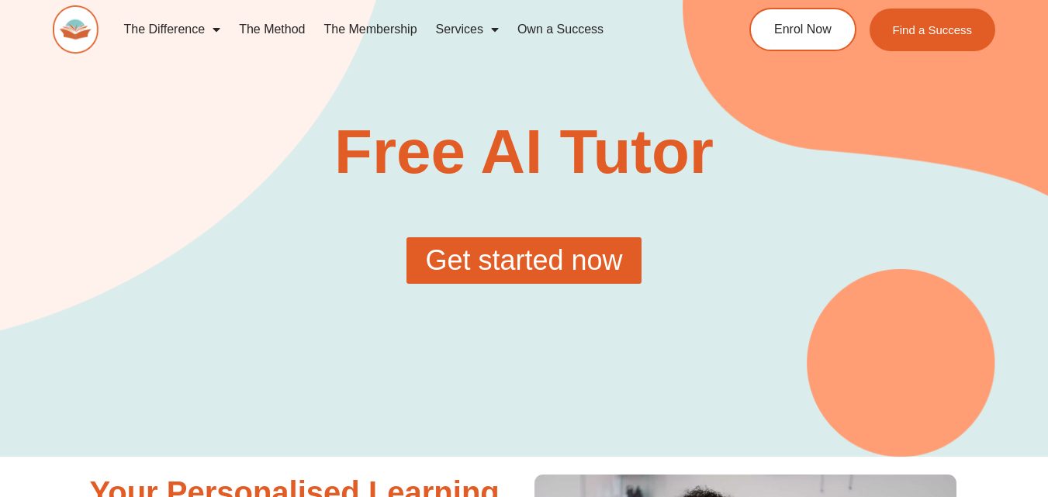
click at [521, 258] on span "Get started now" at bounding box center [523, 261] width 197 height 28
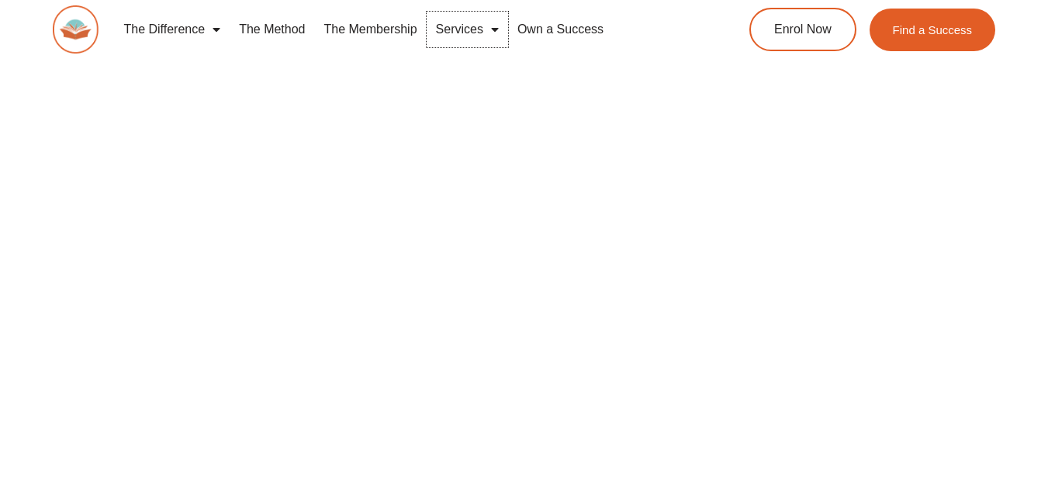
click at [488, 26] on span "Menu" at bounding box center [491, 30] width 16 height 28
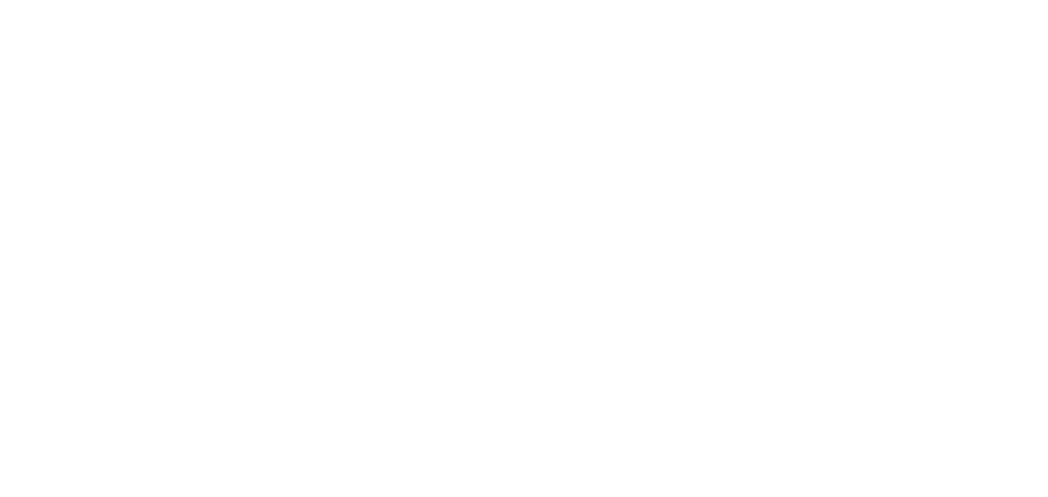
scroll to position [273, 0]
